Goal: Transaction & Acquisition: Subscribe to service/newsletter

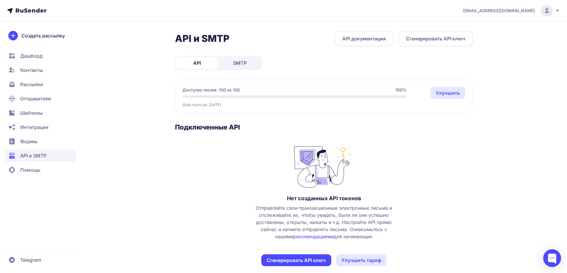
click at [35, 116] on span "Шаблоны" at bounding box center [31, 112] width 22 height 7
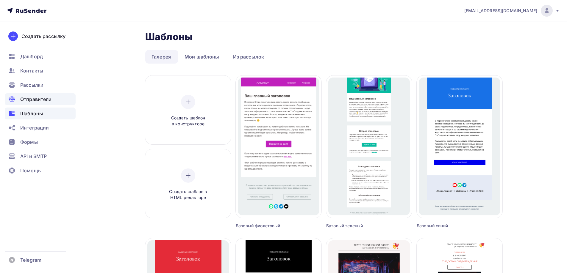
click at [34, 101] on span "Отправители" at bounding box center [36, 99] width 32 height 7
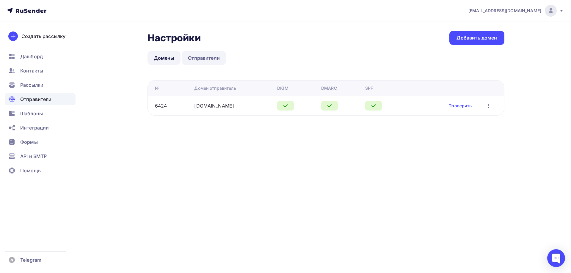
click at [199, 60] on link "Отправители" at bounding box center [204, 58] width 44 height 14
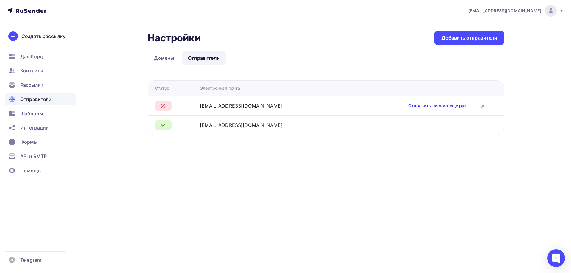
click at [408, 106] on link "Отправить письмо еще раз" at bounding box center [437, 106] width 58 height 6
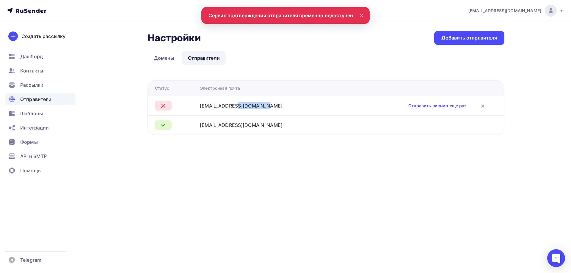
drag, startPoint x: 201, startPoint y: 104, endPoint x: 250, endPoint y: 107, distance: 48.8
click at [250, 107] on tr "[EMAIL_ADDRESS][DOMAIN_NAME] Отправить письмо еще раз" at bounding box center [326, 105] width 356 height 19
click at [258, 107] on div "[EMAIL_ADDRESS][DOMAIN_NAME]" at bounding box center [272, 105] width 144 height 7
click at [415, 67] on div "Настройки Настройки Добавить отправителя Домены Отправители Отправители Домены …" at bounding box center [326, 83] width 357 height 104
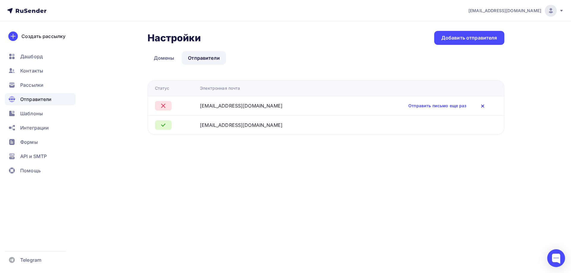
click at [479, 108] on icon at bounding box center [482, 106] width 7 height 7
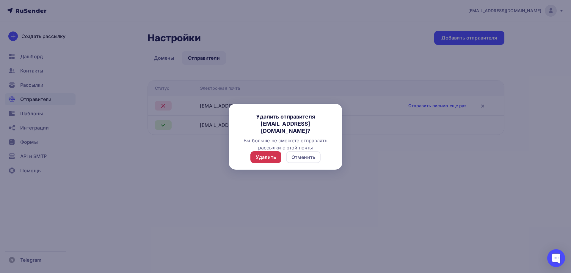
click at [266, 156] on div "Удалить" at bounding box center [266, 157] width 20 height 7
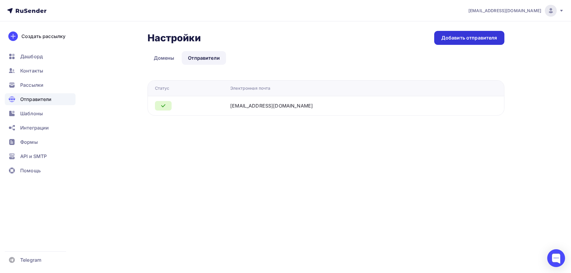
click at [450, 40] on div "Добавить отправителя" at bounding box center [469, 38] width 56 height 7
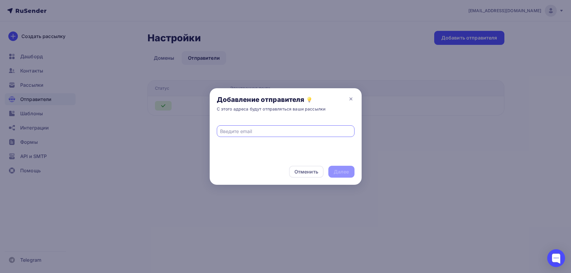
click at [262, 134] on input "text" at bounding box center [285, 131] width 131 height 7
type input "[EMAIL_ADDRESS][DOMAIN_NAME]"
click at [338, 170] on div "Далее" at bounding box center [341, 172] width 15 height 7
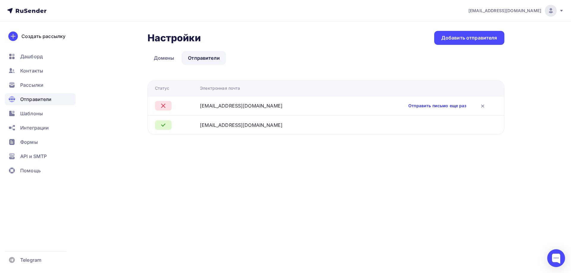
click at [408, 106] on link "Отправить письмо еще раз" at bounding box center [437, 106] width 58 height 6
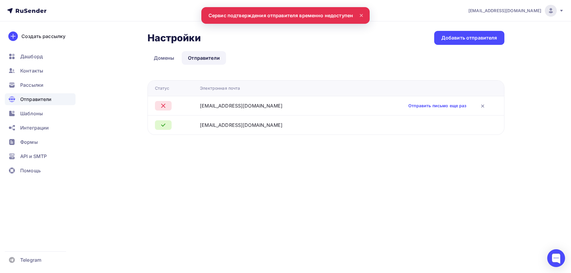
drag, startPoint x: 209, startPoint y: 13, endPoint x: 341, endPoint y: 14, distance: 133.0
click at [341, 14] on nav "[EMAIL_ADDRESS][DOMAIN_NAME] Аккаунт Тарифы Выйти Создать рассылку [GEOGRAPHIC_…" at bounding box center [285, 10] width 571 height 21
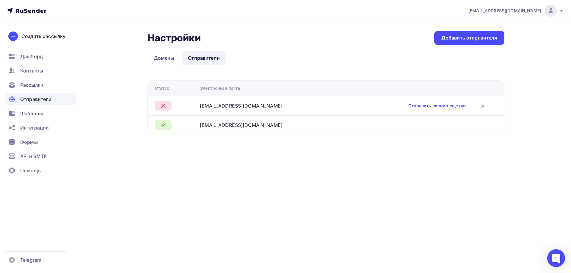
click at [259, 61] on ul "Домены Отправители" at bounding box center [326, 58] width 357 height 14
click at [566, 260] on div at bounding box center [556, 258] width 25 height 25
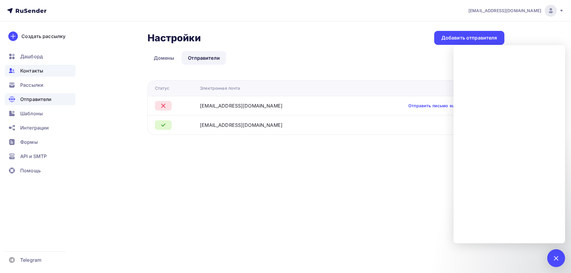
click at [37, 72] on span "Контакты" at bounding box center [31, 70] width 23 height 7
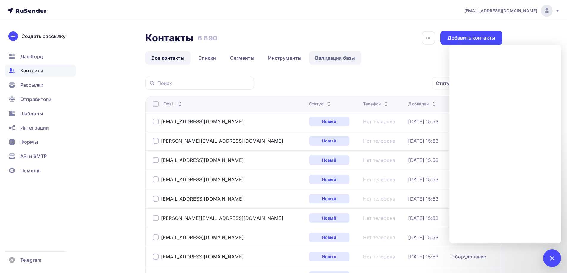
click at [328, 57] on link "Валидация базы" at bounding box center [335, 58] width 52 height 14
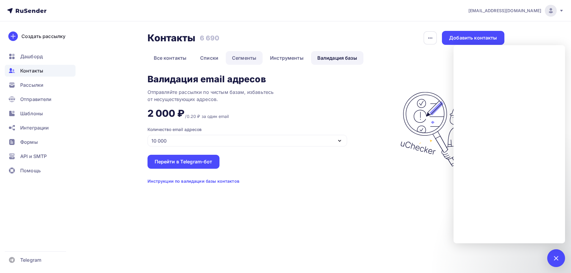
click at [248, 59] on link "Сегменты" at bounding box center [244, 58] width 37 height 14
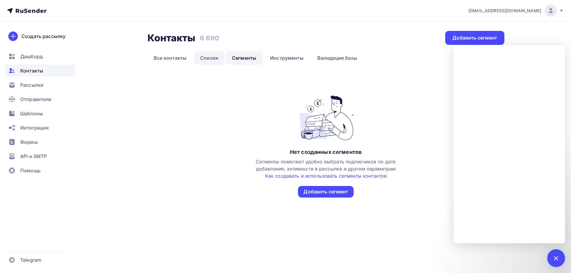
click at [214, 57] on link "Списки" at bounding box center [209, 58] width 31 height 14
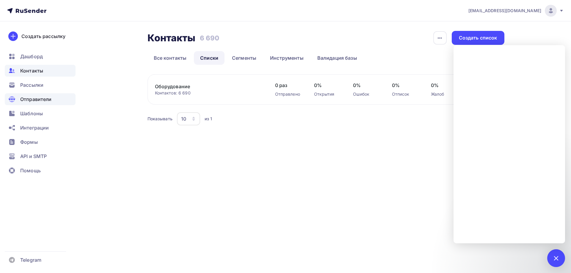
click at [36, 99] on span "Отправители" at bounding box center [36, 99] width 32 height 7
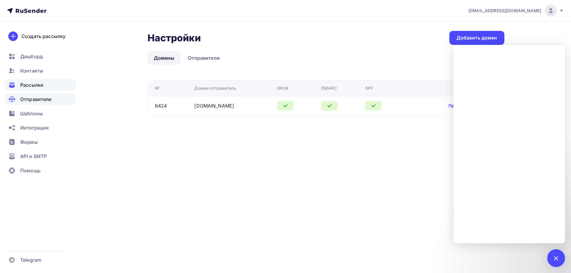
click at [43, 87] on span "Рассылки" at bounding box center [31, 85] width 23 height 7
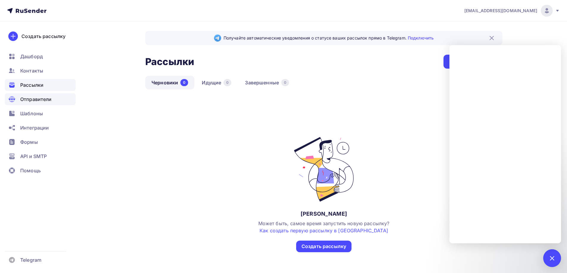
click at [44, 102] on span "Отправители" at bounding box center [36, 99] width 32 height 7
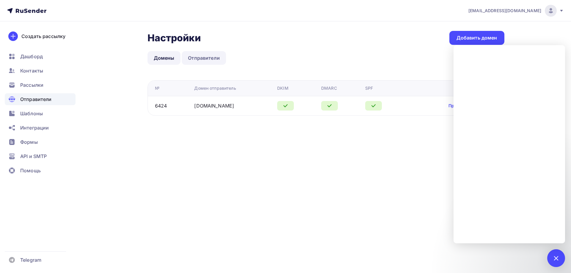
click at [204, 60] on link "Отправители" at bounding box center [204, 58] width 44 height 14
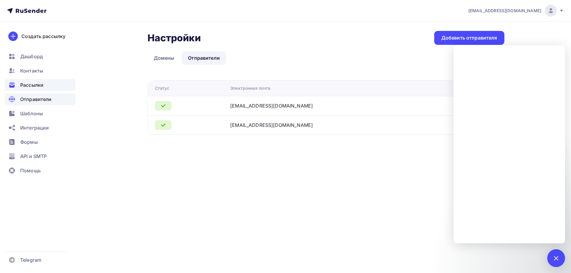
click at [46, 87] on div "Рассылки" at bounding box center [40, 85] width 71 height 12
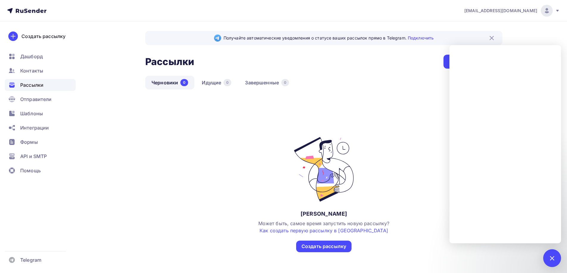
click at [354, 140] on img at bounding box center [323, 169] width 69 height 65
click at [535, 38] on div "[EMAIL_ADDRESS][DOMAIN_NAME] Аккаунт Тарифы Выйти Создать рассылку [GEOGRAPHIC_…" at bounding box center [283, 145] width 567 height 291
click at [356, 111] on div "Все Все папки Создать новую папку" at bounding box center [323, 107] width 357 height 16
click at [549, 37] on div "[EMAIL_ADDRESS][DOMAIN_NAME] Аккаунт Тарифы Выйти Создать рассылку [GEOGRAPHIC_…" at bounding box center [283, 145] width 567 height 291
click at [552, 258] on div at bounding box center [552, 258] width 8 height 8
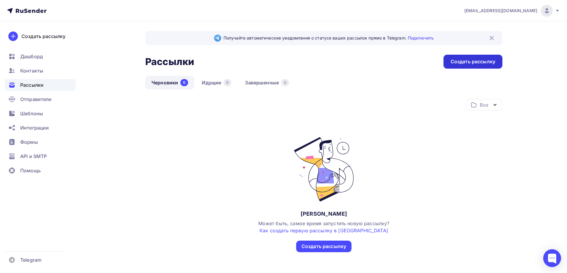
click at [464, 61] on div "Создать рассылку" at bounding box center [472, 61] width 45 height 7
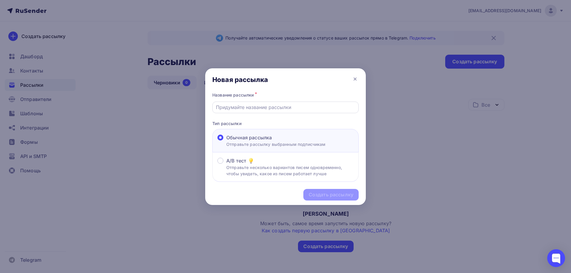
click at [245, 106] on input "text" at bounding box center [286, 107] width 140 height 7
type input "С"
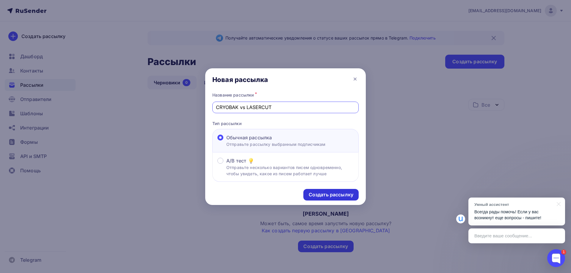
type input "CRYOBAK vs LASERCUT"
click at [318, 195] on div "Создать рассылку" at bounding box center [331, 195] width 45 height 7
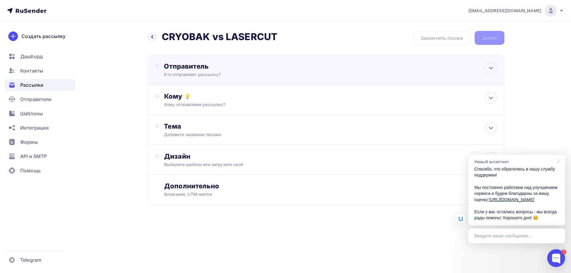
click at [237, 67] on div "Отправитель" at bounding box center [228, 66] width 129 height 8
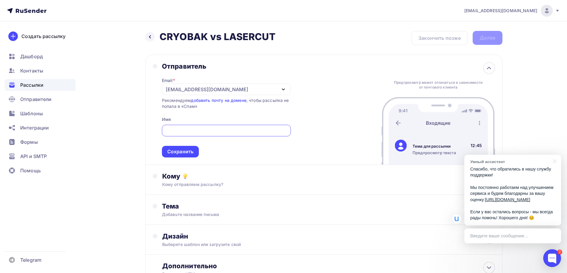
click at [213, 91] on div "[EMAIL_ADDRESS][DOMAIN_NAME]" at bounding box center [226, 90] width 129 height 12
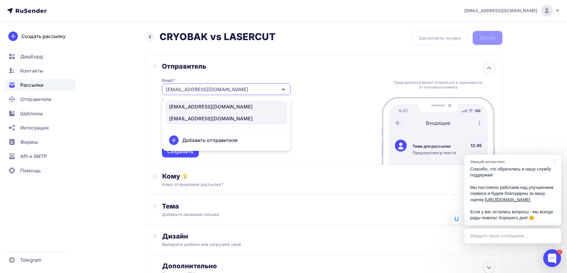
click at [207, 106] on div "[EMAIL_ADDRESS][DOMAIN_NAME]" at bounding box center [211, 106] width 84 height 7
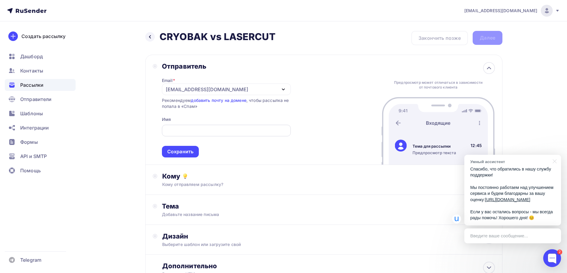
click at [219, 130] on input "text" at bounding box center [226, 130] width 122 height 7
type input "КРИОБАК"
click at [320, 115] on div "Отправитель Email * [EMAIL_ADDRESS][DOMAIN_NAME] [EMAIL_ADDRESS][DOMAIN_NAME] […" at bounding box center [323, 110] width 357 height 110
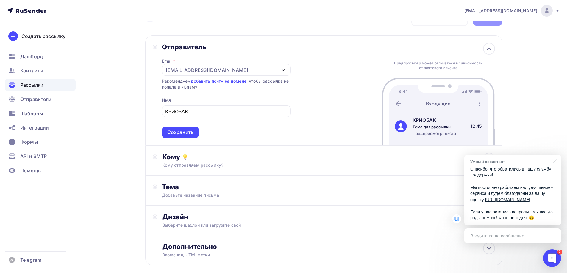
scroll to position [30, 0]
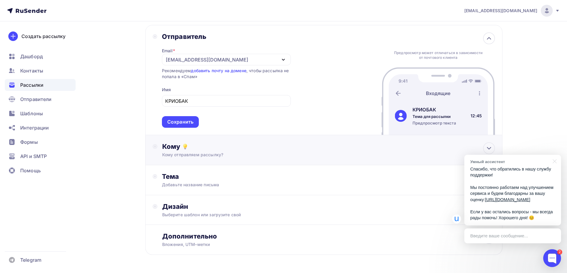
click at [275, 152] on div "Кому отправляем рассылку?" at bounding box center [312, 155] width 300 height 6
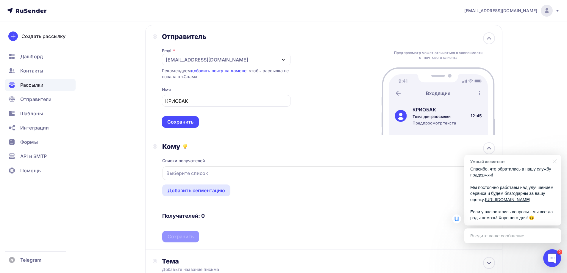
click at [508, 168] on p "Спасибо, что обратились в нашу службу поддержки! Мы постоянно работаем над улуч…" at bounding box center [512, 193] width 85 height 55
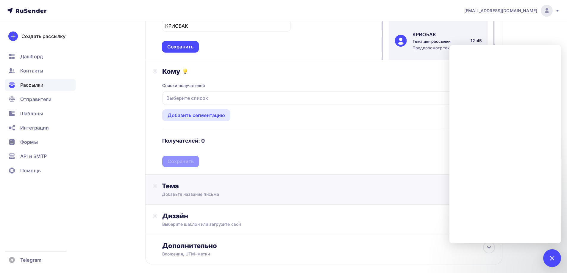
scroll to position [119, 0]
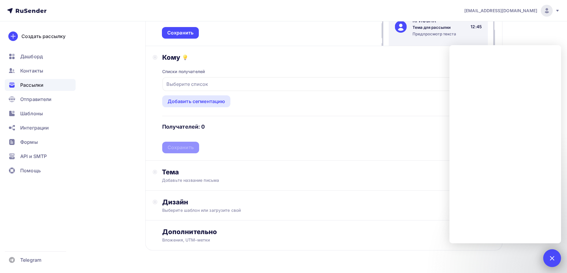
click at [554, 256] on div "2" at bounding box center [552, 259] width 18 height 18
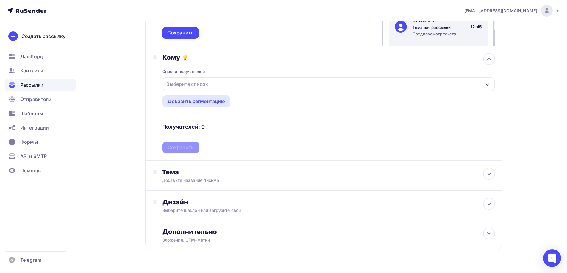
click at [188, 148] on div "Списки получателей Выберите список Все списки id Оборудование (6 690) #27315 До…" at bounding box center [328, 108] width 333 height 92
click at [193, 128] on h4 "Получателей: 0" at bounding box center [183, 126] width 43 height 7
click at [212, 126] on div "Списки получателей Выберите список Все списки id Оборудование (6 690) #27315 До…" at bounding box center [328, 108] width 333 height 92
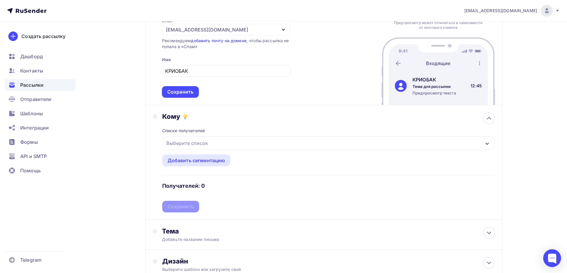
scroll to position [59, 0]
click at [237, 142] on div "Выберите список" at bounding box center [328, 144] width 332 height 14
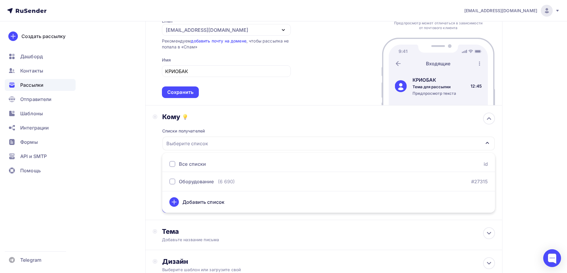
click at [151, 143] on div "Кому Списки получателей Выберите список Все списки id Оборудование (6 690) #273…" at bounding box center [323, 163] width 357 height 115
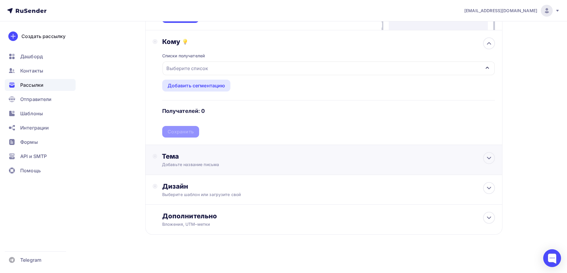
click at [213, 153] on div "Тема" at bounding box center [221, 156] width 118 height 8
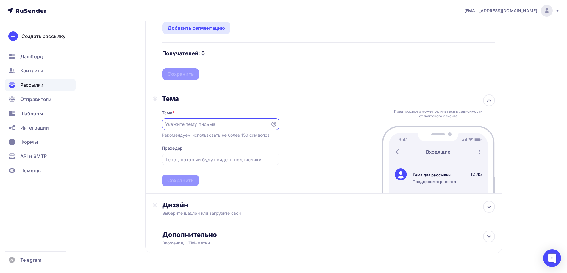
scroll to position [194, 0]
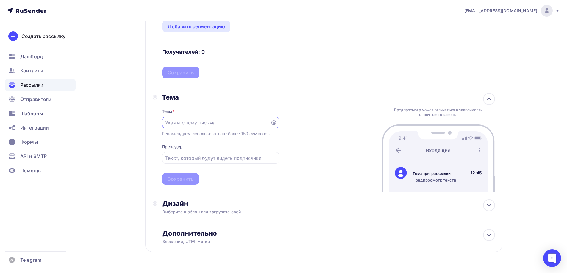
click at [190, 123] on input "text" at bounding box center [216, 122] width 102 height 7
paste input "Wattsan + КРИОБАК — эффективное решение для вашего производства"
drag, startPoint x: 179, startPoint y: 125, endPoint x: 123, endPoint y: 124, distance: 55.6
click at [123, 124] on div "Назад CRYOBAK vs LASERCUT CRYOBAK vs LASERCUT Закончить позже Далее Отправитель…" at bounding box center [284, 58] width 488 height 463
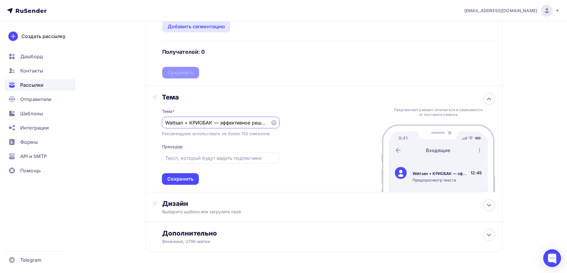
click at [172, 120] on input "Wattsan + КРИОБАК — эффективное решение для вашего производства" at bounding box center [216, 122] width 102 height 7
click at [175, 123] on input "Wattsan + КРИОБАК — эффективное решение для вашего производства" at bounding box center [216, 122] width 102 height 7
click at [171, 123] on input "+ КРИОБАК — эффективное решение для вашего производства" at bounding box center [216, 122] width 102 height 7
click at [189, 122] on input "КРИОБАК — эффективное решение для вашего производства" at bounding box center [216, 122] width 102 height 7
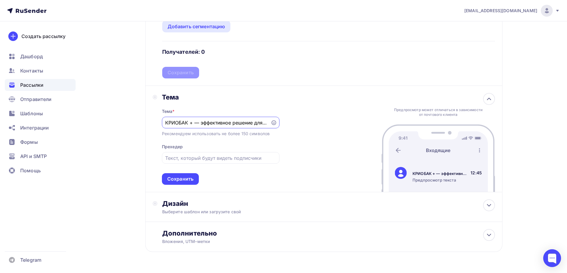
paste input "Wattsan"
click at [217, 121] on input "КРИОБАК + Wattsan — эффективное решение для вашего производства" at bounding box center [216, 122] width 102 height 7
type input "КРИОБАК + Wattsan = эффективное решение для вашего производства"
click at [295, 154] on div "Тема Тема * КРИОБАК + Wattsan = эффективное решение для вашего производства Рек…" at bounding box center [323, 139] width 357 height 106
click at [217, 162] on div at bounding box center [221, 158] width 118 height 12
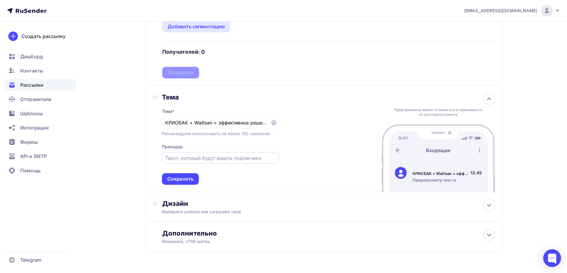
click at [189, 157] on input "text" at bounding box center [220, 158] width 111 height 7
click at [200, 155] on input "text" at bounding box center [220, 158] width 111 height 7
type input "Для тех, кому важна каждая деталь"
click at [275, 122] on icon at bounding box center [273, 122] width 5 height 5
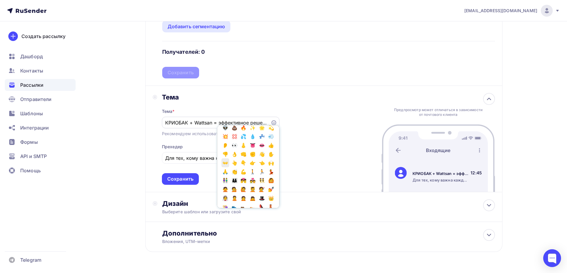
scroll to position [178, 0]
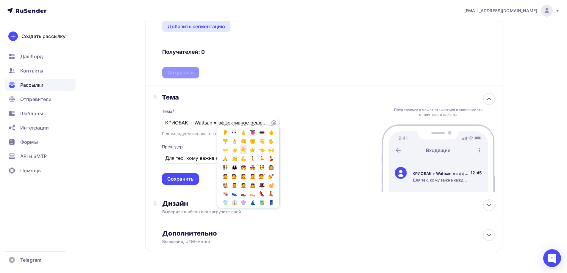
click at [247, 154] on span "👇" at bounding box center [244, 149] width 8 height 9
click at [314, 133] on div "Тема Тема * КРИОБАК + Wattsan = эффективное решение для вашего производства👇 По…" at bounding box center [323, 139] width 357 height 106
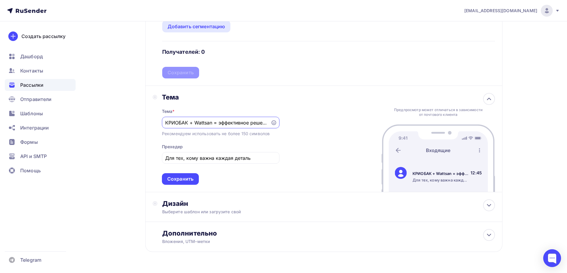
scroll to position [0, 71]
drag, startPoint x: 255, startPoint y: 123, endPoint x: 324, endPoint y: 124, distance: 68.7
click at [324, 124] on div "Тема Тема * КРИОБАК + Wattsan = эффективное решение для вашего производства👇 Ре…" at bounding box center [323, 139] width 357 height 106
click at [259, 123] on input "КРИОБАК + Wattsan = эффективное решение для вашего производства👇" at bounding box center [216, 122] width 102 height 7
click at [264, 123] on input "КРИОБАК + Wattsan = эффективное решение для вашего производства👇" at bounding box center [216, 122] width 102 height 7
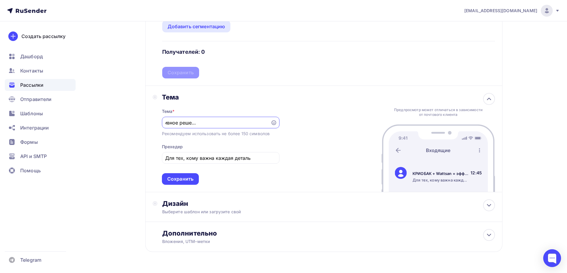
drag, startPoint x: 263, startPoint y: 124, endPoint x: 268, endPoint y: 125, distance: 4.6
click at [268, 125] on div "КРИОБАК + Wattsan = эффективное решение для вашего производства👇" at bounding box center [221, 123] width 118 height 12
type input "КРИОБАК + Wattsan = эффективное решение для вашего производства"
click at [264, 156] on input "Для тех, кому важна каждая деталь" at bounding box center [220, 158] width 111 height 7
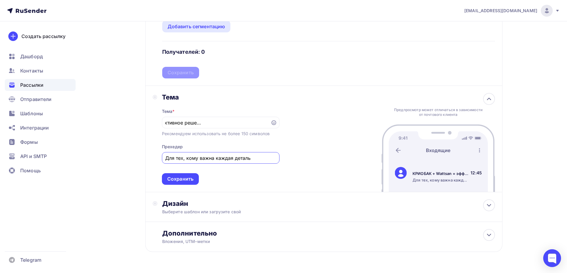
scroll to position [0, 0]
paste input "👇"
click at [275, 169] on div "Тема * КРИОБАК + Wattsan = эффективное решение для вашего производства Рекоменд…" at bounding box center [221, 143] width 118 height 84
drag, startPoint x: 257, startPoint y: 159, endPoint x: 250, endPoint y: 159, distance: 6.3
click at [250, 159] on input "Для тех, кому важна каждая деталь 👇" at bounding box center [220, 158] width 111 height 7
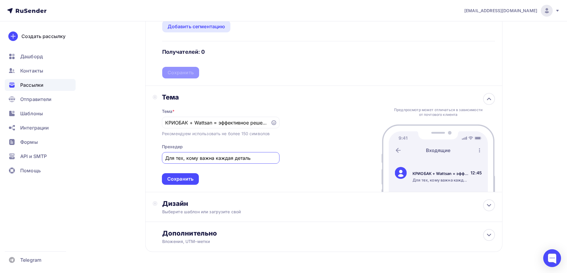
click at [166, 156] on input "Для тех, кому важна каждая деталь" at bounding box center [220, 158] width 111 height 7
paste input "👇"
type input "👇 Для тех, кому важна каждая деталь"
click at [311, 174] on div "Тема Тема * КРИОБАК + Wattsan = эффективное решение для вашего производства Рек…" at bounding box center [323, 139] width 357 height 106
click at [302, 176] on div "Тема Тема * КРИОБАК + Wattsan = эффективное решение для вашего производства Рек…" at bounding box center [323, 139] width 357 height 106
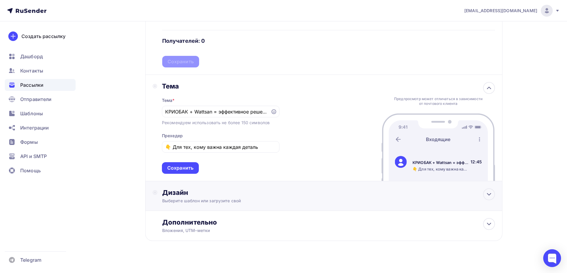
scroll to position [211, 0]
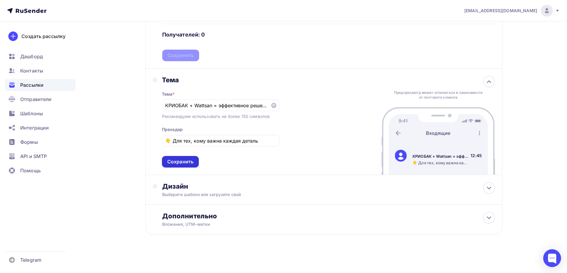
click at [184, 162] on div "Сохранить" at bounding box center [180, 162] width 26 height 7
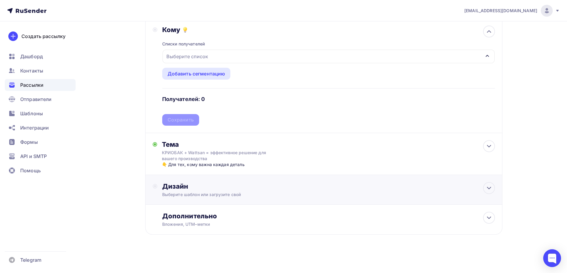
click at [207, 183] on div "Дизайн" at bounding box center [328, 186] width 333 height 8
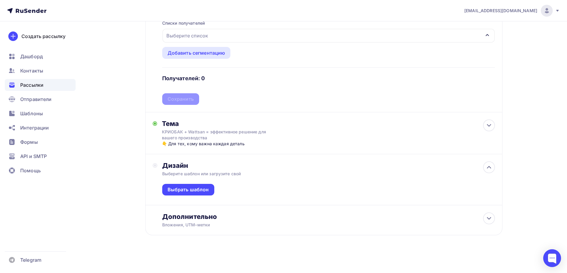
scroll to position [168, 0]
click at [209, 214] on div "Дополнительно" at bounding box center [328, 216] width 333 height 8
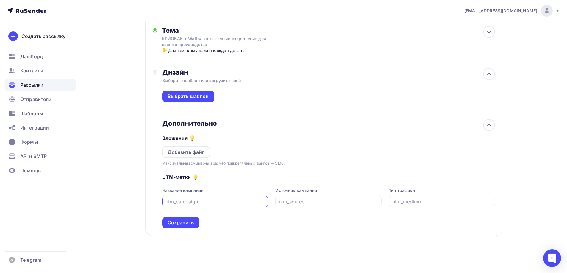
scroll to position [262, 0]
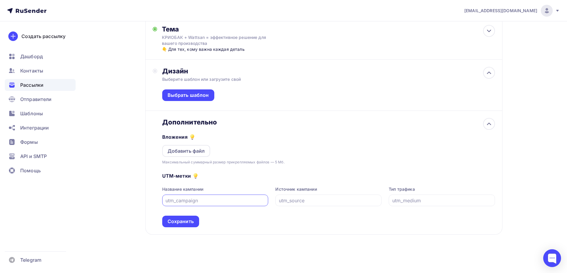
click at [204, 200] on input "text" at bounding box center [214, 200] width 99 height 7
click at [409, 202] on input "text" at bounding box center [441, 200] width 99 height 7
click at [310, 201] on input "text" at bounding box center [328, 200] width 99 height 7
click at [403, 198] on input "text" at bounding box center [441, 200] width 99 height 7
type input "email"
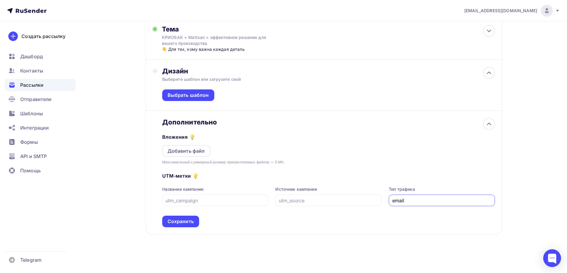
click at [271, 202] on div "Название кампании Источник кампании Тип трафика email" at bounding box center [328, 197] width 333 height 20
click at [286, 200] on input "text" at bounding box center [328, 200] width 99 height 7
click at [242, 205] on div at bounding box center [215, 201] width 106 height 12
click at [230, 198] on input "text" at bounding box center [214, 200] width 99 height 7
type input "lasercutandcryobak"
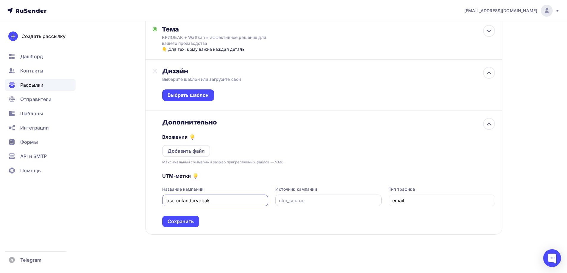
click at [330, 203] on input "text" at bounding box center [328, 200] width 99 height 7
type input "r"
click at [344, 174] on div "UTM-метки Название кампании lasercutandcryobak Источник кампании firstmessege Т…" at bounding box center [328, 196] width 333 height 62
drag, startPoint x: 312, startPoint y: 202, endPoint x: 287, endPoint y: 202, distance: 25.0
click at [287, 202] on input "firstmessege" at bounding box center [328, 200] width 99 height 7
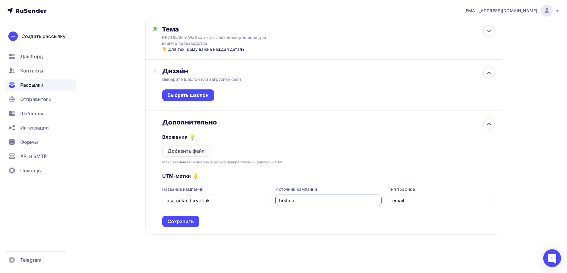
type input "firstmail"
drag, startPoint x: 305, startPoint y: 201, endPoint x: 253, endPoint y: 202, distance: 51.8
click at [253, 202] on div "Название кампании lasercutandcryobak Источник кампании firstmail Тип трафика em…" at bounding box center [328, 197] width 333 height 20
click at [290, 199] on input "text" at bounding box center [328, 200] width 99 height 7
click at [399, 179] on div "UTM-метки Название кампании lasercutandcryobak Источник кампании RuSender Тип т…" at bounding box center [328, 196] width 333 height 62
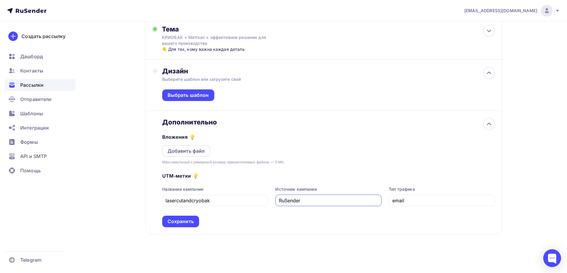
drag, startPoint x: 281, startPoint y: 201, endPoint x: 275, endPoint y: 200, distance: 6.3
click at [276, 200] on div "RuSender" at bounding box center [328, 201] width 106 height 12
click at [284, 200] on input "ruSender" at bounding box center [328, 200] width 99 height 7
type input "rusender"
click at [312, 181] on div "UTM-метки Название кампании lasercutandcryobak Источник кампании rusender Тип т…" at bounding box center [328, 196] width 333 height 62
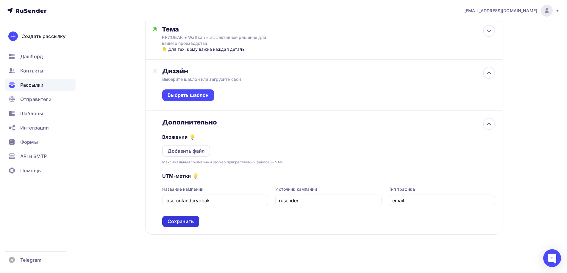
click at [188, 223] on div "Сохранить" at bounding box center [180, 221] width 26 height 7
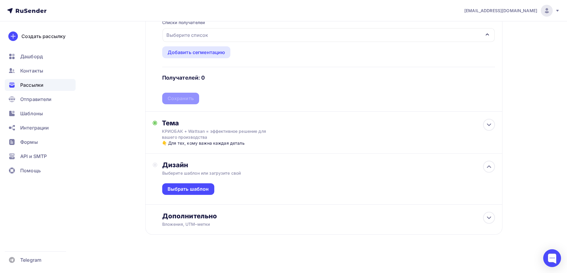
scroll to position [168, 0]
click at [193, 187] on div "Выбрать шаблон" at bounding box center [187, 189] width 41 height 7
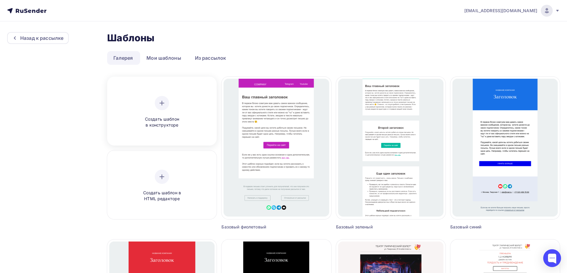
click at [147, 109] on div "Создать шаблон в конструкторе" at bounding box center [162, 112] width 57 height 32
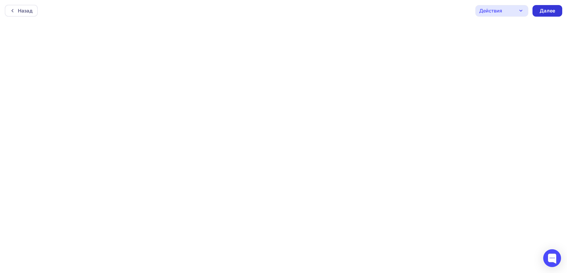
click at [546, 13] on div "Далее" at bounding box center [546, 10] width 15 height 7
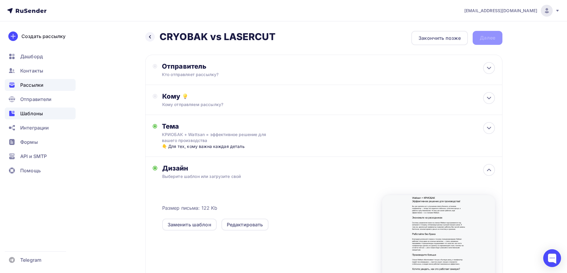
click at [43, 111] on div "Шаблоны" at bounding box center [40, 114] width 71 height 12
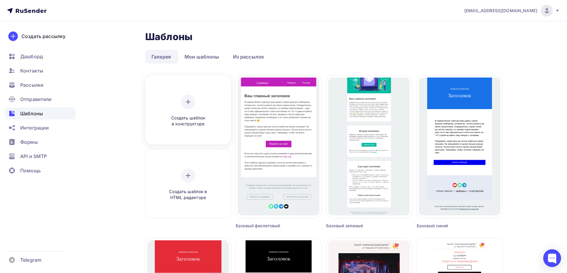
click at [184, 104] on icon at bounding box center [187, 101] width 7 height 7
